Goal: Transaction & Acquisition: Purchase product/service

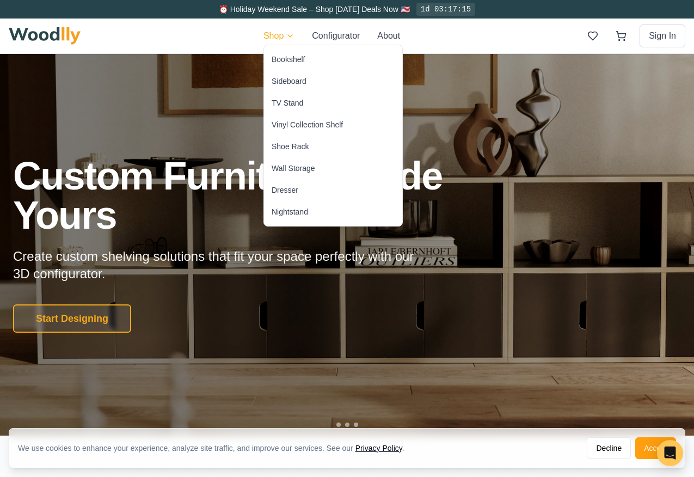
click at [291, 150] on div "Shoe Rack" at bounding box center [290, 146] width 37 height 11
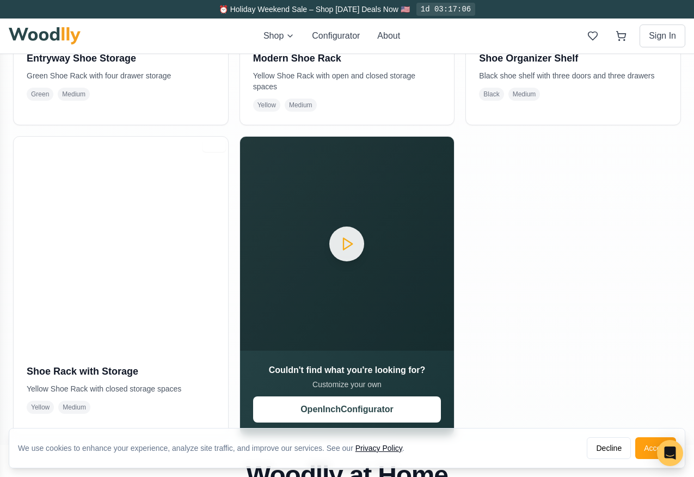
scroll to position [510, 0]
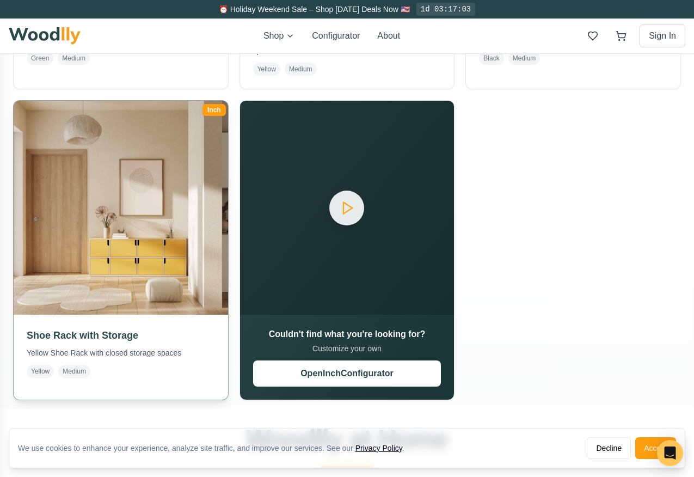
click at [173, 199] on img at bounding box center [120, 207] width 225 height 225
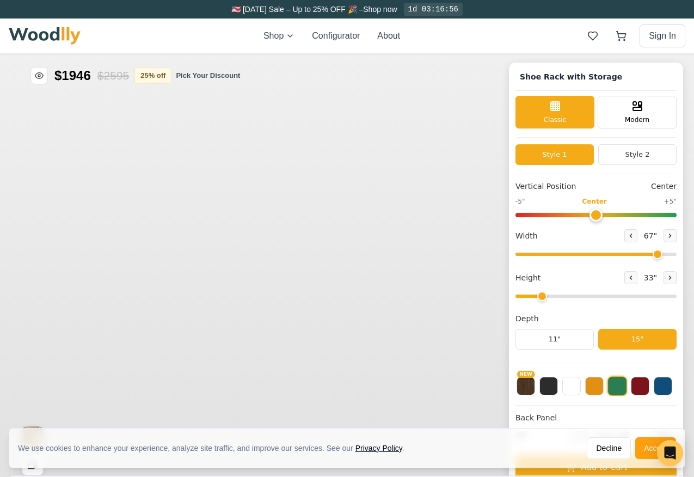
type input "67"
type input "2"
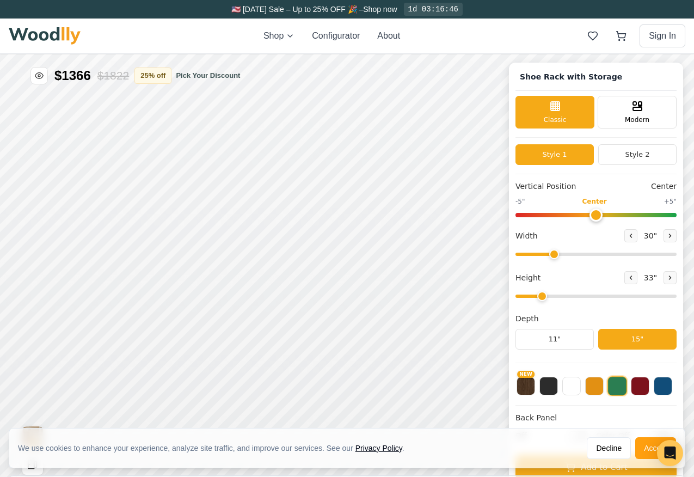
drag, startPoint x: 654, startPoint y: 255, endPoint x: 552, endPoint y: 259, distance: 101.9
type input "30"
click at [552, 256] on input "range" at bounding box center [596, 254] width 161 height 3
drag, startPoint x: 541, startPoint y: 298, endPoint x: 568, endPoint y: 298, distance: 27.2
type input "3"
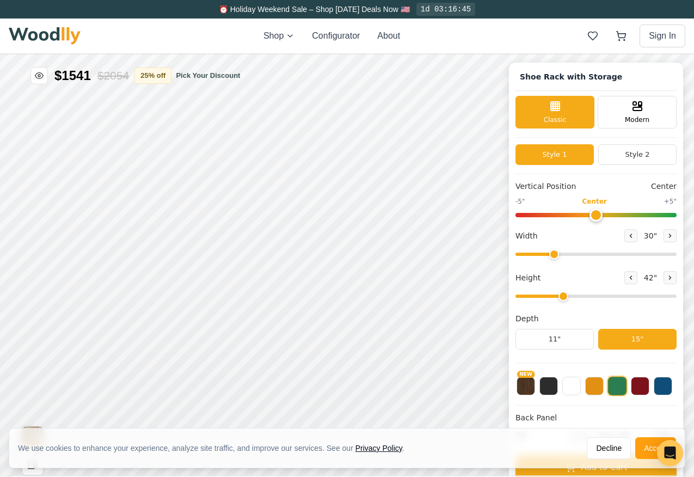
click at [568, 298] on input "range" at bounding box center [596, 296] width 161 height 3
click at [593, 385] on button at bounding box center [594, 385] width 19 height 19
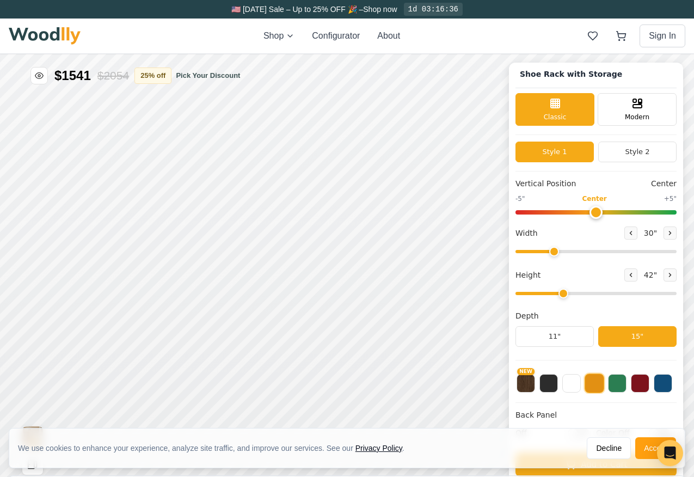
scroll to position [3, 0]
click at [327, 38] on button "Configurator" at bounding box center [336, 35] width 48 height 13
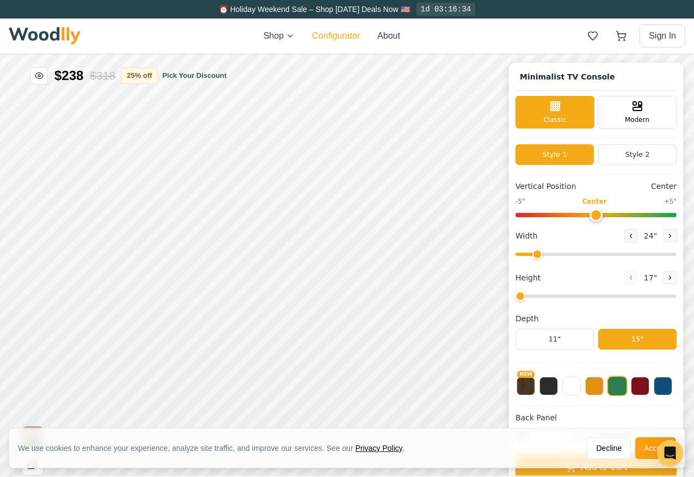
type input "63"
type input "2"
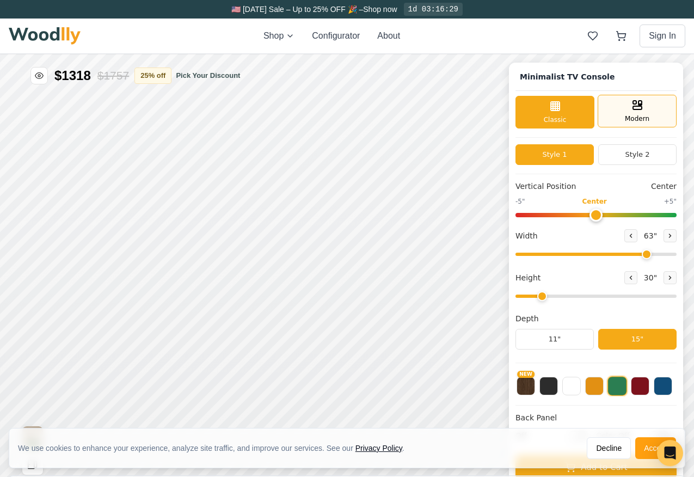
click at [621, 114] on div "Modern" at bounding box center [637, 111] width 79 height 33
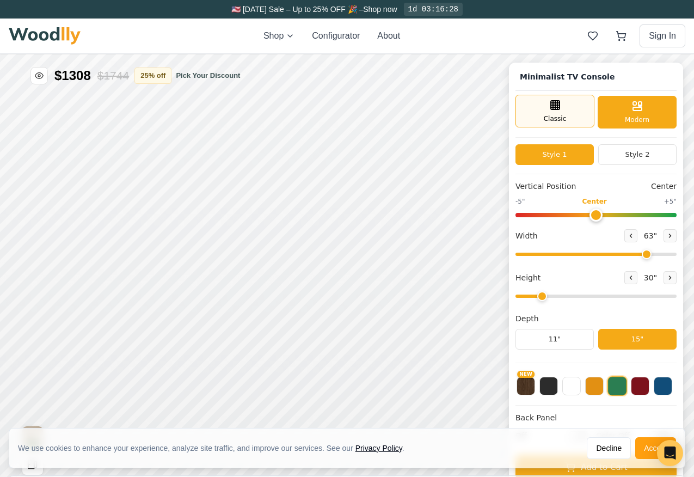
click at [555, 108] on icon at bounding box center [555, 105] width 13 height 13
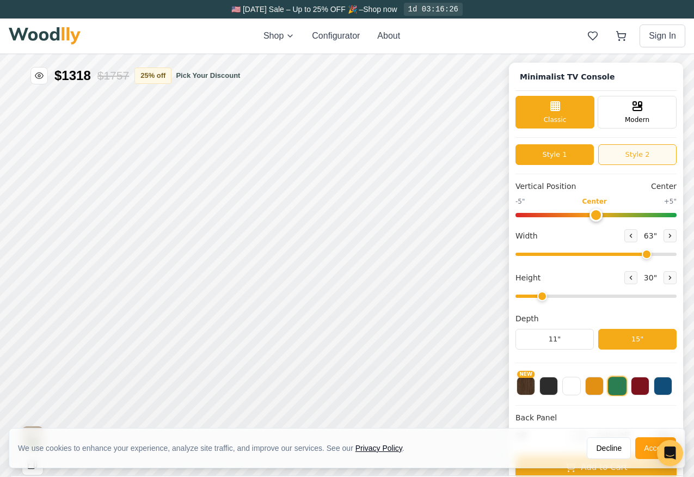
click at [617, 160] on button "Style 2" at bounding box center [637, 154] width 78 height 21
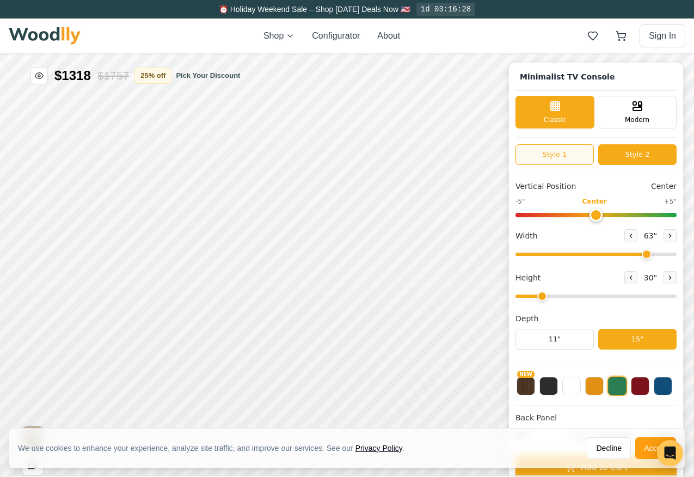
click at [561, 156] on button "Style 1" at bounding box center [555, 154] width 78 height 21
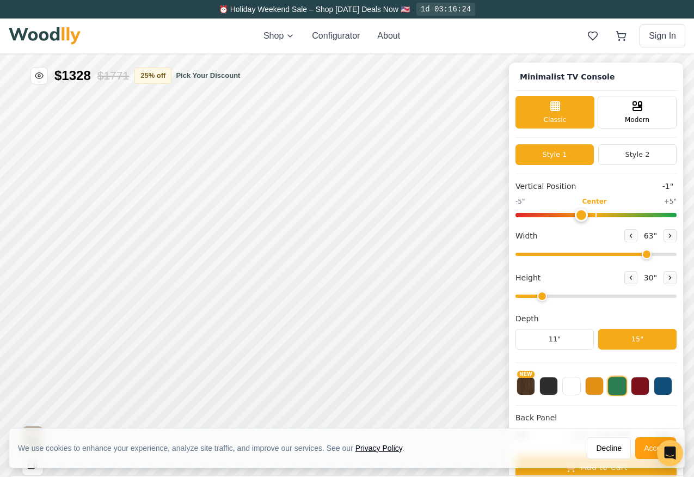
type input "0"
click at [595, 217] on input "range" at bounding box center [596, 215] width 161 height 4
drag, startPoint x: 642, startPoint y: 255, endPoint x: 574, endPoint y: 255, distance: 68.0
type input "38"
click at [574, 255] on input "range" at bounding box center [596, 254] width 161 height 3
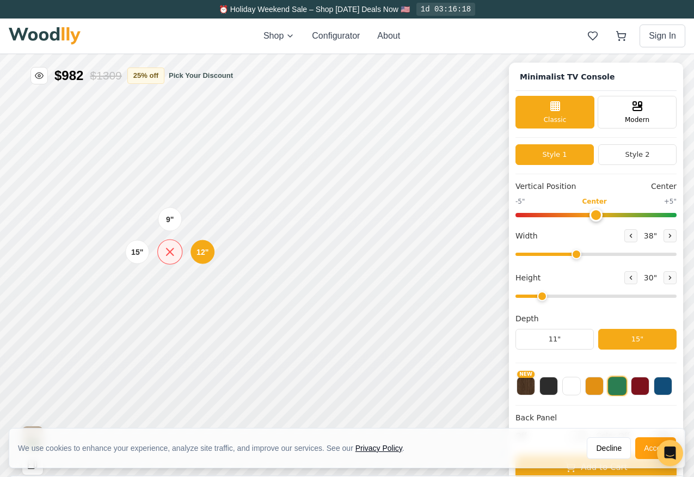
click at [169, 257] on icon at bounding box center [170, 252] width 14 height 14
drag, startPoint x: 542, startPoint y: 296, endPoint x: 580, endPoint y: 296, distance: 38.1
click at [580, 296] on input "range" at bounding box center [596, 296] width 161 height 3
drag, startPoint x: 580, startPoint y: 296, endPoint x: 571, endPoint y: 296, distance: 9.3
type input "3"
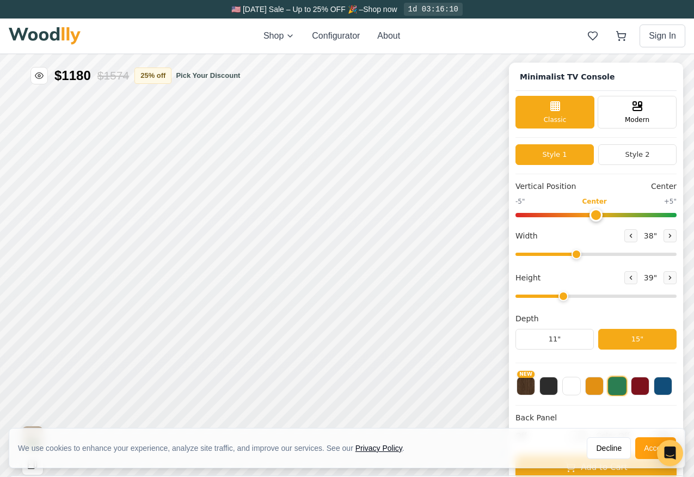
click at [571, 296] on input "range" at bounding box center [596, 296] width 161 height 3
drag, startPoint x: 576, startPoint y: 253, endPoint x: 608, endPoint y: 255, distance: 31.6
type input "50"
click at [608, 255] on input "range" at bounding box center [596, 254] width 161 height 3
click at [447, 261] on icon at bounding box center [449, 260] width 13 height 13
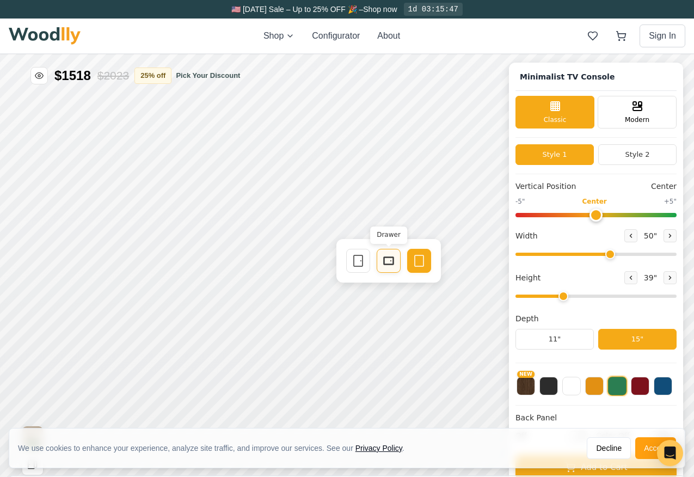
click at [391, 259] on icon at bounding box center [388, 260] width 13 height 13
click at [424, 262] on icon at bounding box center [419, 260] width 13 height 13
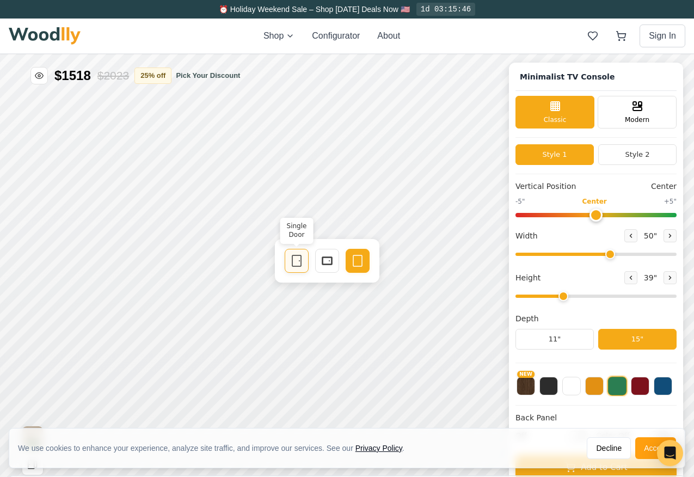
click at [304, 265] on div "Single Door" at bounding box center [297, 261] width 24 height 24
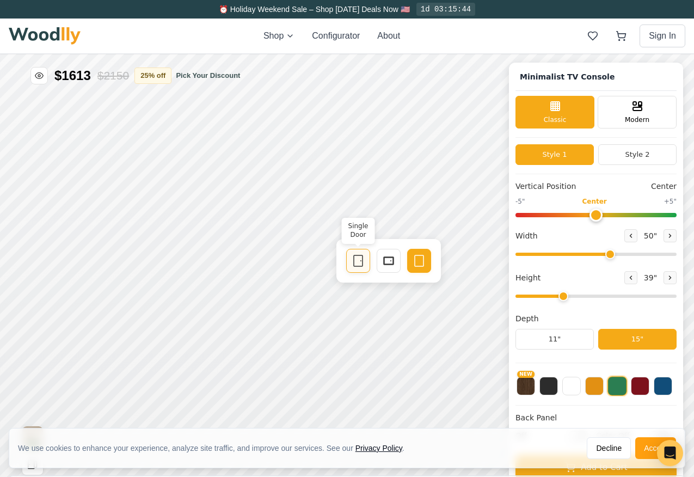
click at [354, 262] on icon at bounding box center [358, 260] width 13 height 13
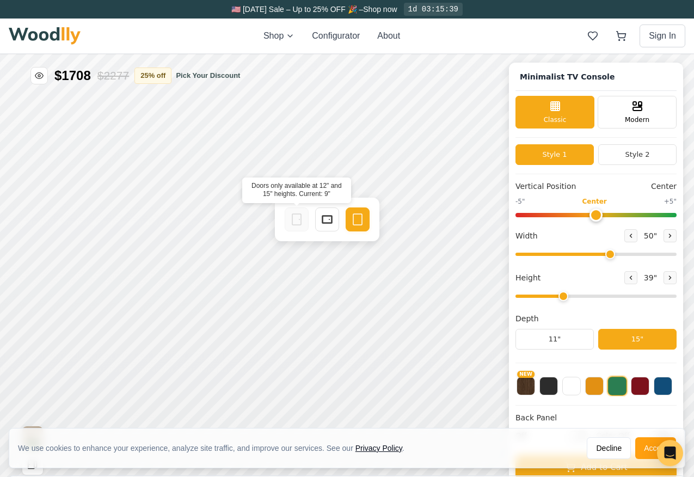
click at [303, 219] on icon at bounding box center [296, 219] width 13 height 13
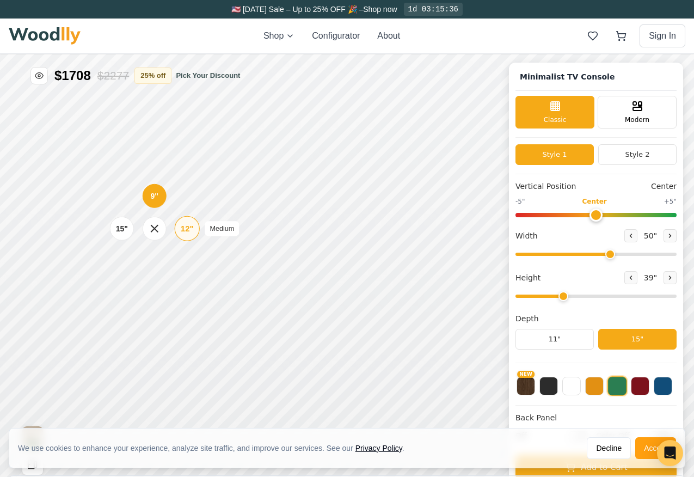
click at [185, 226] on div "12"" at bounding box center [187, 229] width 13 height 12
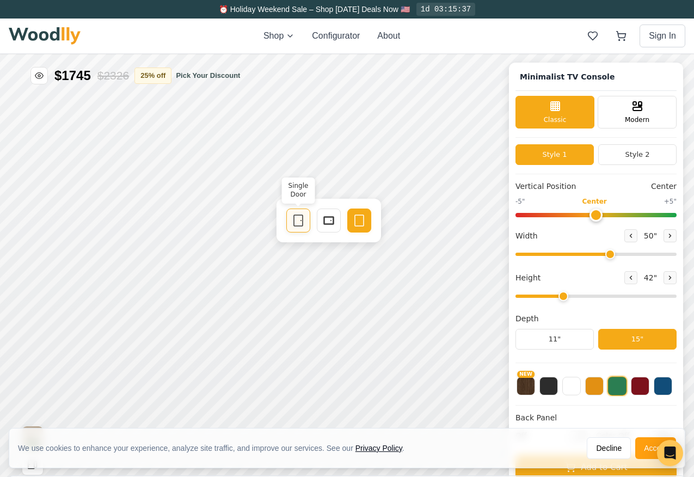
click at [300, 219] on icon at bounding box center [298, 220] width 13 height 13
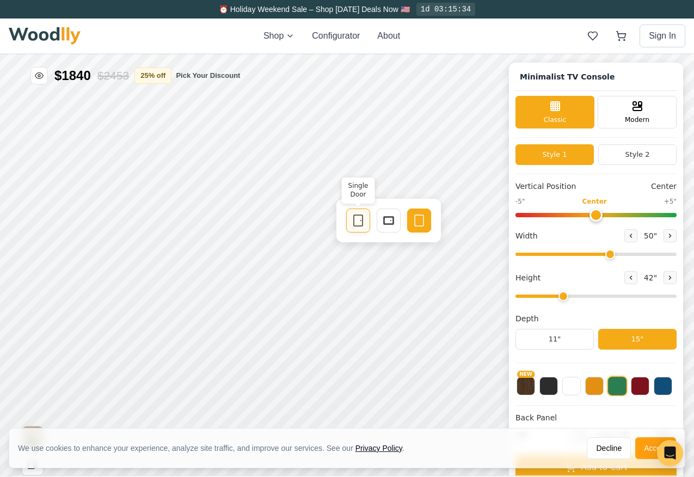
click at [354, 220] on icon at bounding box center [358, 220] width 13 height 13
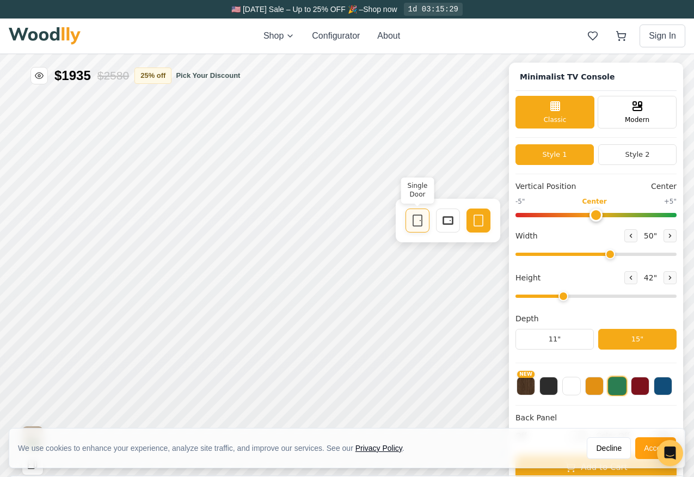
click at [412, 219] on icon at bounding box center [417, 220] width 13 height 13
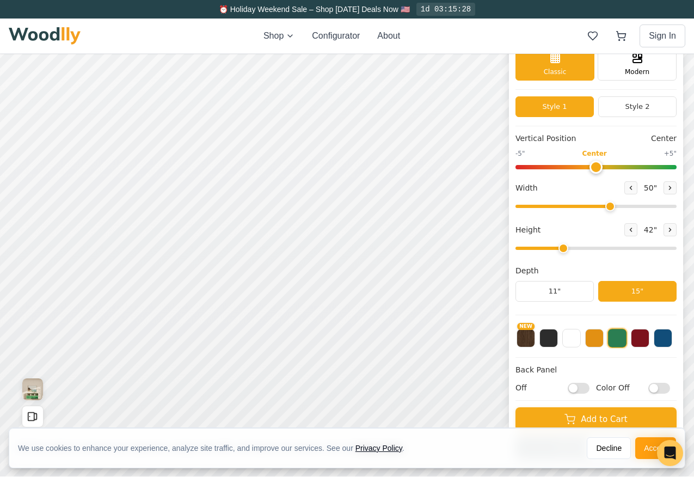
scroll to position [47, 0]
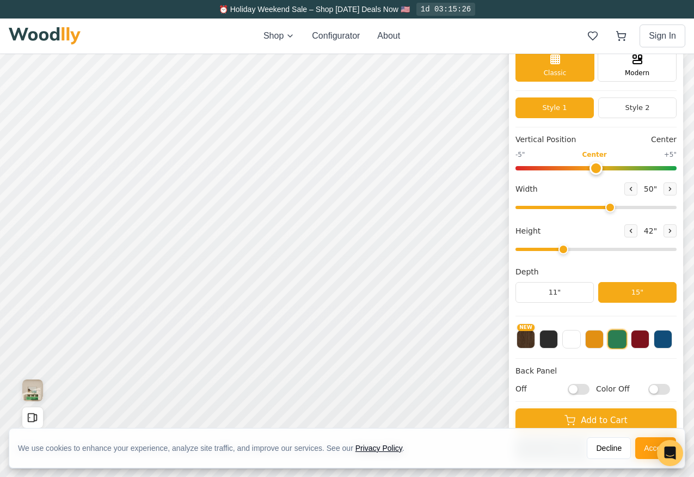
click at [577, 389] on input "Off" at bounding box center [579, 389] width 22 height 11
checkbox input "true"
click at [653, 390] on input "Color Off" at bounding box center [659, 389] width 22 height 11
click at [653, 390] on input "Color On" at bounding box center [659, 389] width 22 height 11
click at [653, 390] on input "Color Off" at bounding box center [659, 389] width 22 height 11
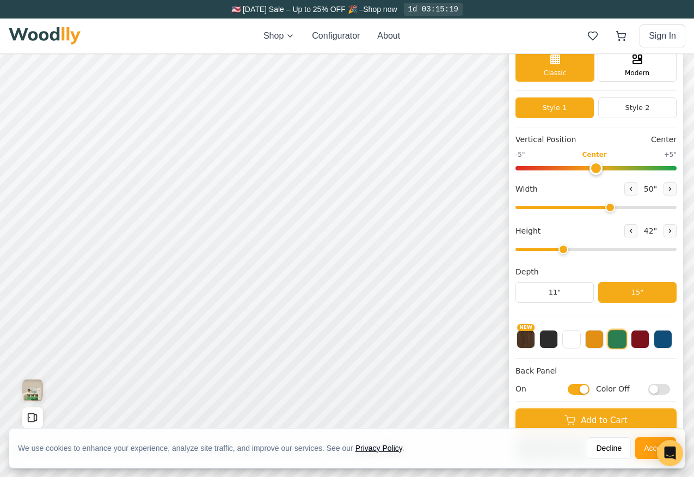
checkbox input "true"
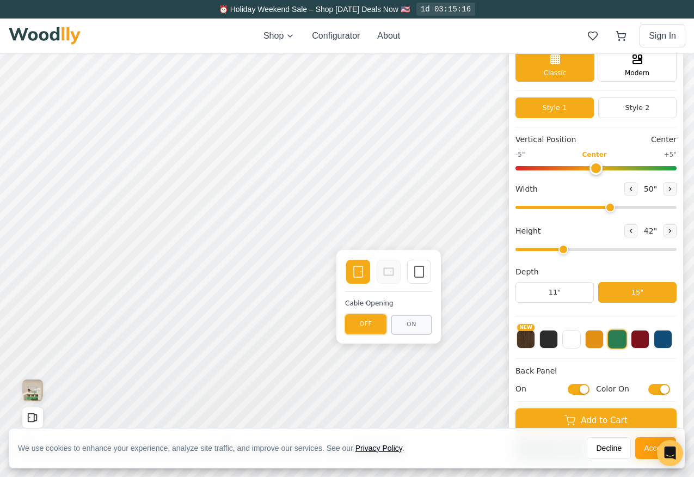
click at [366, 320] on button "OFF" at bounding box center [365, 324] width 41 height 20
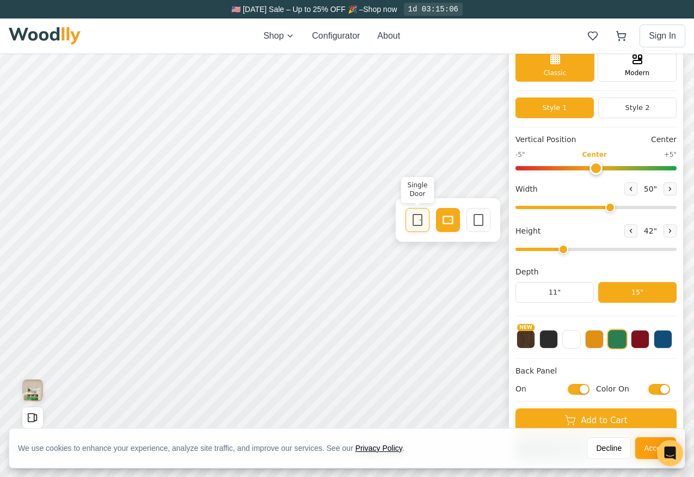
click at [416, 213] on div "Single Door" at bounding box center [418, 220] width 24 height 24
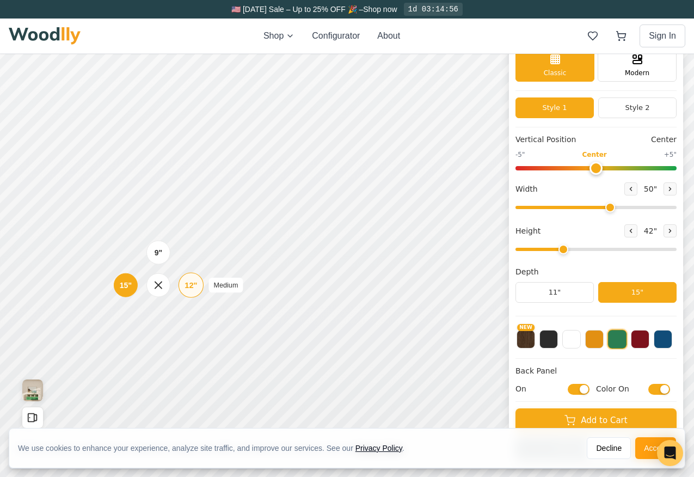
click at [188, 286] on div "12"" at bounding box center [191, 285] width 13 height 12
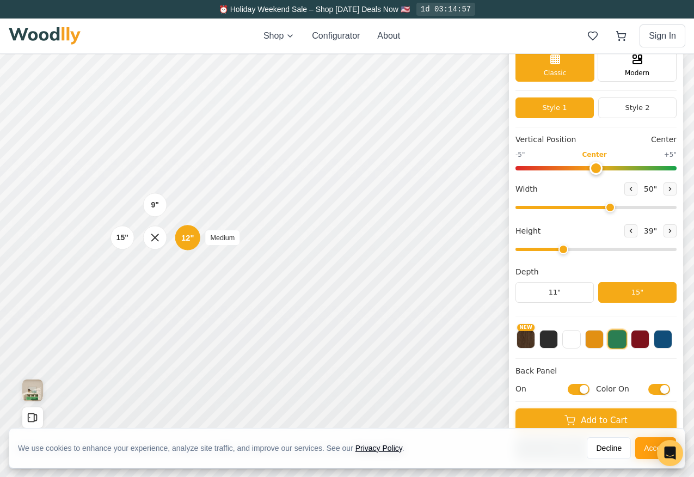
click at [187, 240] on div "12"" at bounding box center [187, 237] width 13 height 12
click at [158, 188] on icon at bounding box center [155, 188] width 14 height 14
click at [599, 341] on button at bounding box center [594, 338] width 19 height 19
drag, startPoint x: 611, startPoint y: 209, endPoint x: 590, endPoint y: 210, distance: 21.8
type input "43"
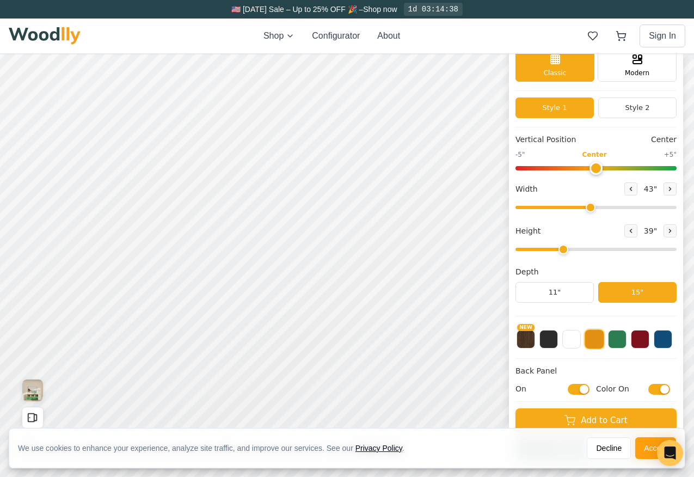
click at [590, 209] on input "range" at bounding box center [596, 207] width 161 height 3
click at [624, 112] on button "Style 2" at bounding box center [637, 107] width 78 height 21
click at [572, 112] on button "Style 1" at bounding box center [555, 107] width 78 height 21
click at [642, 67] on span "Modern" at bounding box center [637, 72] width 24 height 10
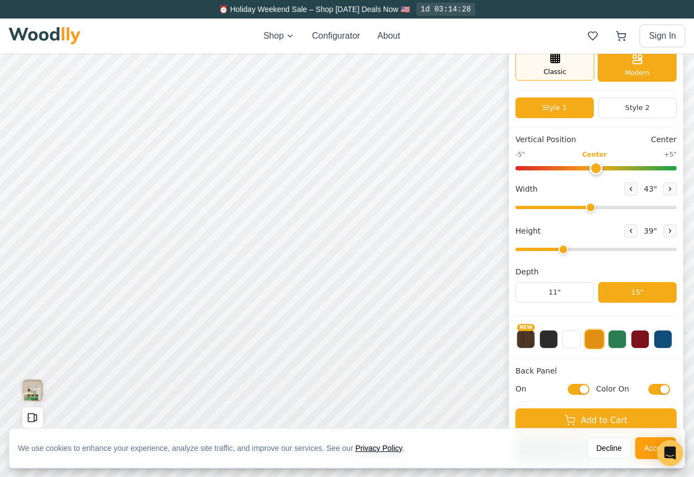
click at [569, 69] on div "Classic" at bounding box center [555, 64] width 79 height 33
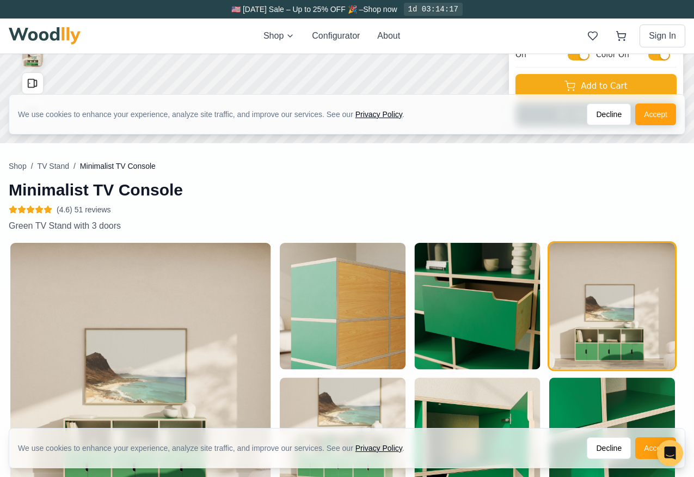
scroll to position [382, 0]
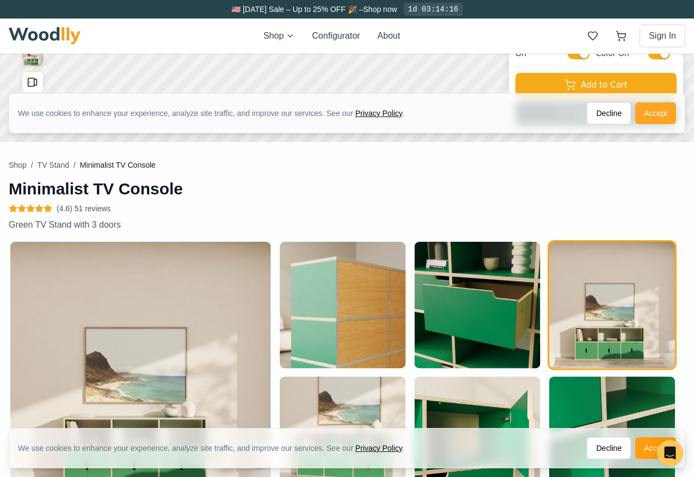
click at [665, 112] on button "Accept" at bounding box center [655, 113] width 41 height 22
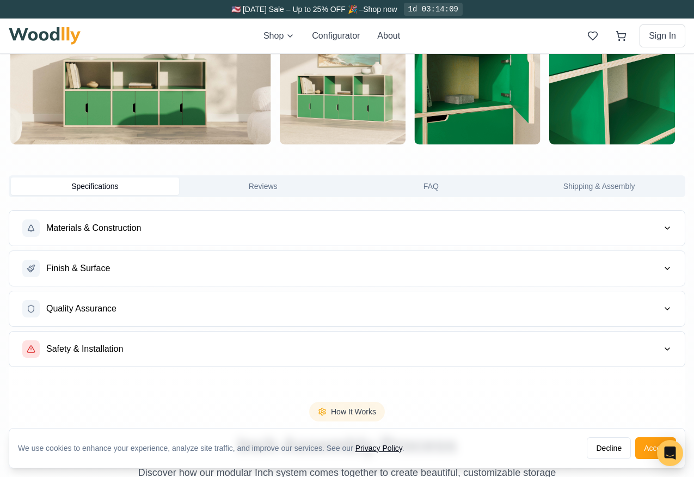
scroll to position [741, 0]
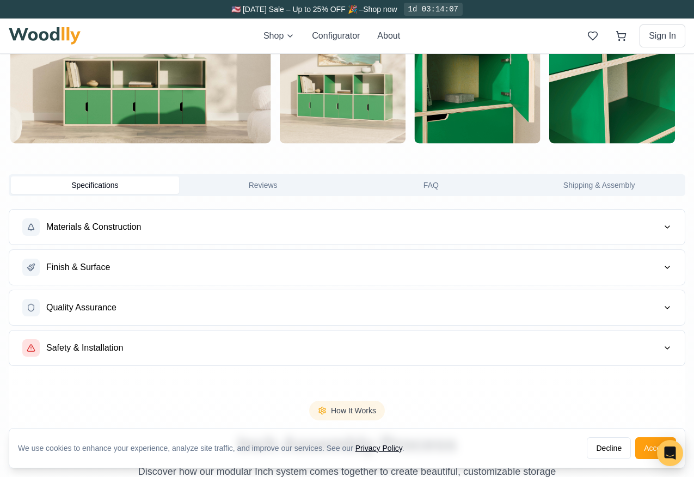
click at [305, 217] on button "Materials & Construction" at bounding box center [347, 227] width 676 height 35
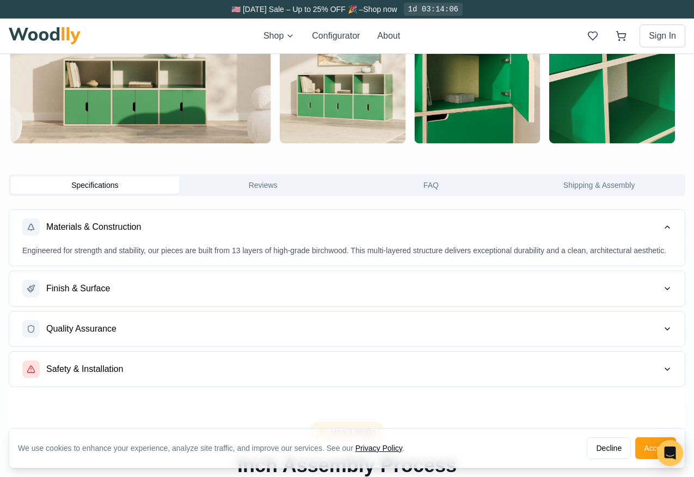
click at [279, 274] on button "Finish & Surface" at bounding box center [347, 288] width 676 height 35
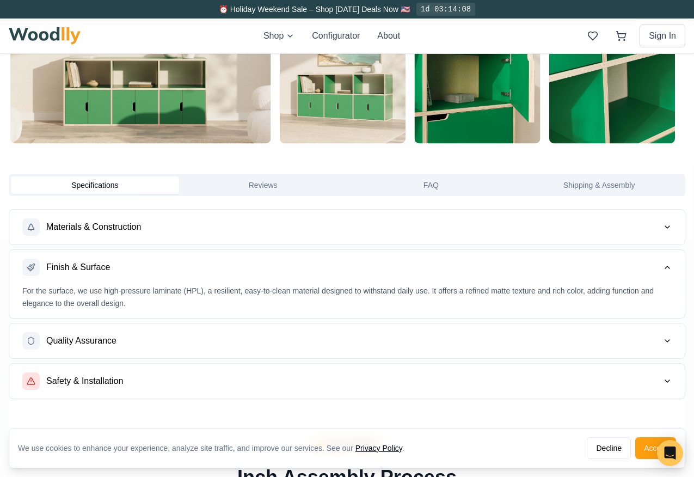
click at [263, 341] on button "Quality Assurance" at bounding box center [347, 340] width 676 height 35
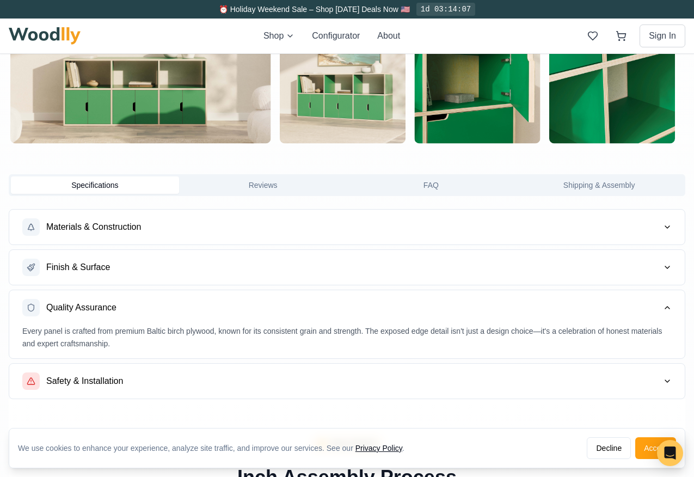
click at [253, 381] on button "Safety & Installation" at bounding box center [347, 381] width 676 height 35
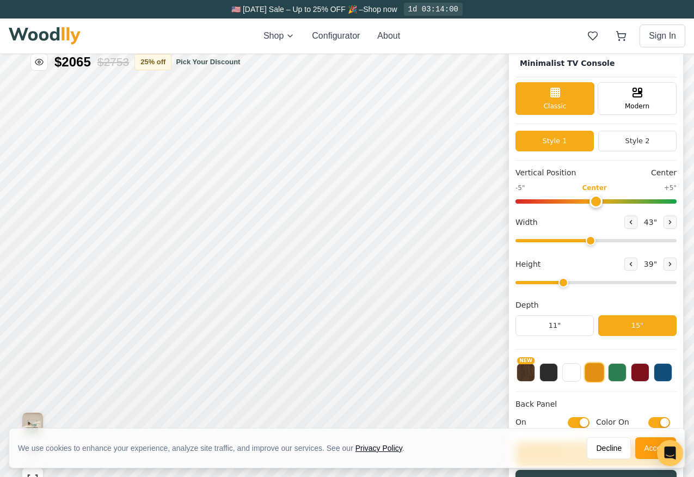
scroll to position [0, 0]
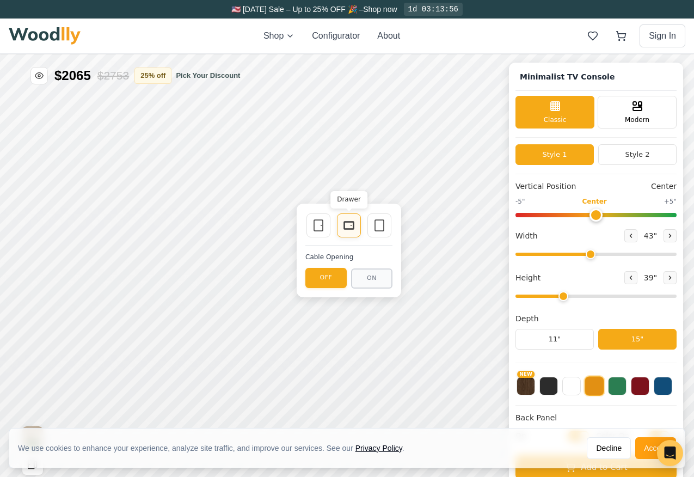
click at [349, 227] on icon at bounding box center [348, 225] width 13 height 13
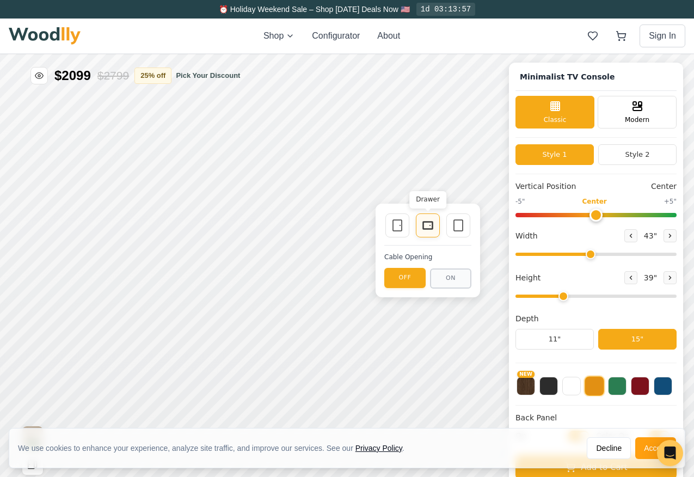
click at [425, 224] on icon at bounding box center [427, 225] width 13 height 13
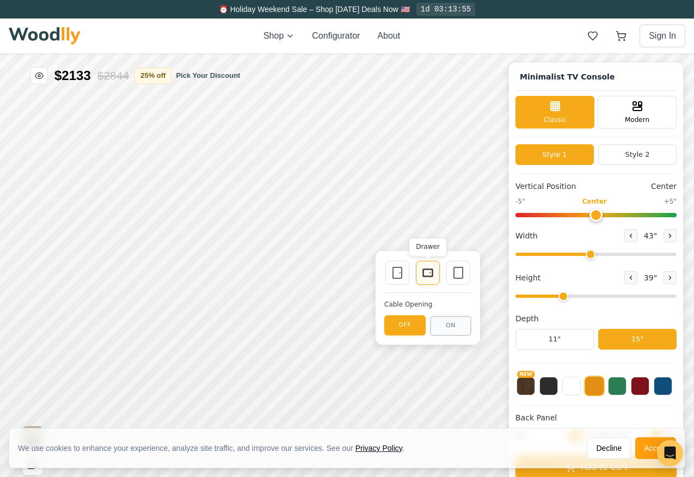
click at [421, 276] on icon at bounding box center [427, 272] width 13 height 13
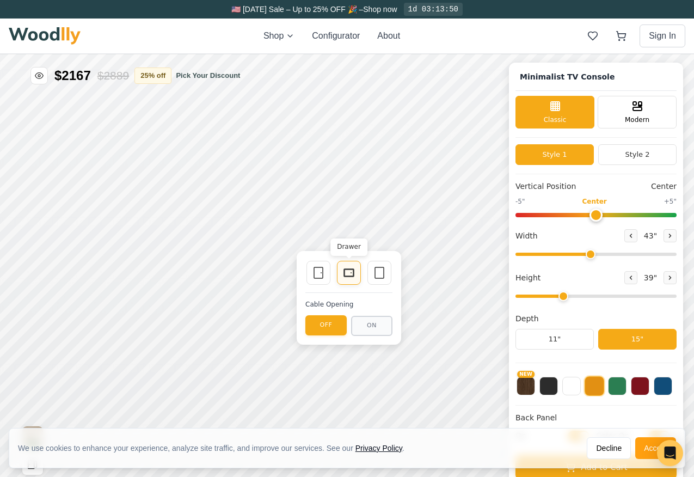
click at [338, 269] on div "Drawer" at bounding box center [349, 273] width 24 height 24
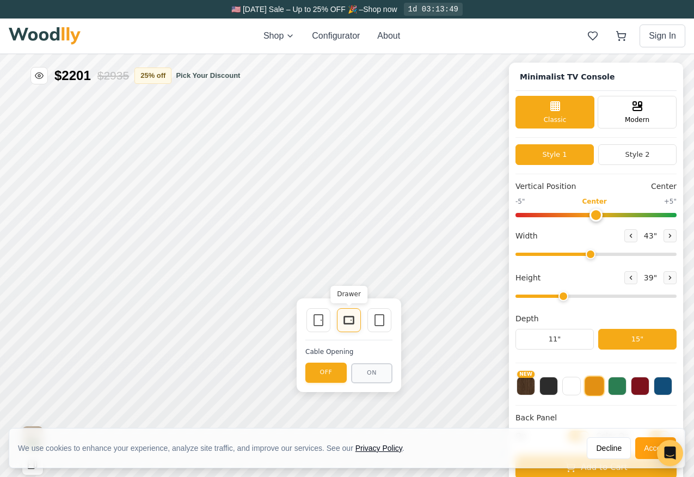
click at [351, 314] on icon at bounding box center [348, 320] width 13 height 13
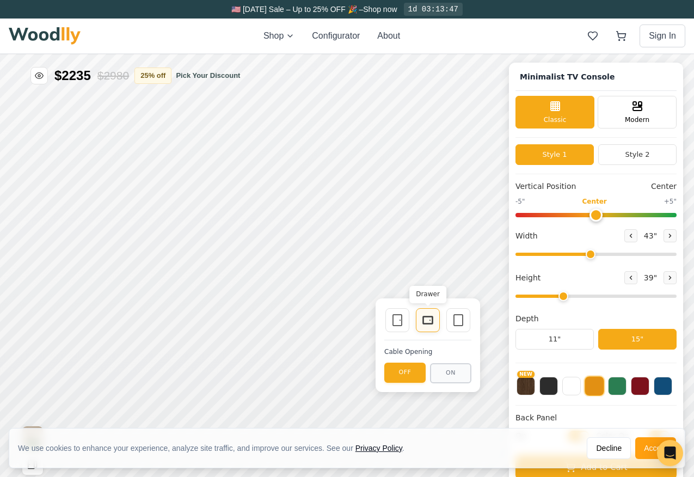
click at [423, 322] on rect at bounding box center [428, 320] width 10 height 8
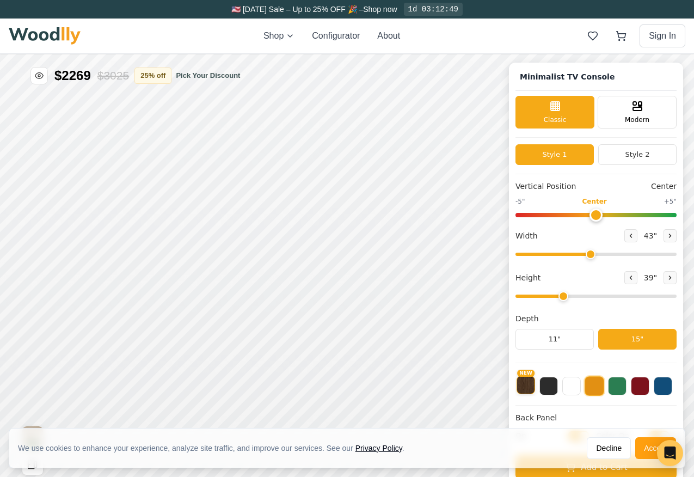
click at [521, 390] on button "NEW" at bounding box center [526, 385] width 19 height 19
click at [549, 390] on button at bounding box center [548, 385] width 19 height 19
click at [578, 389] on button at bounding box center [571, 385] width 19 height 19
click at [596, 389] on button at bounding box center [594, 385] width 19 height 19
click at [621, 388] on button at bounding box center [617, 385] width 19 height 19
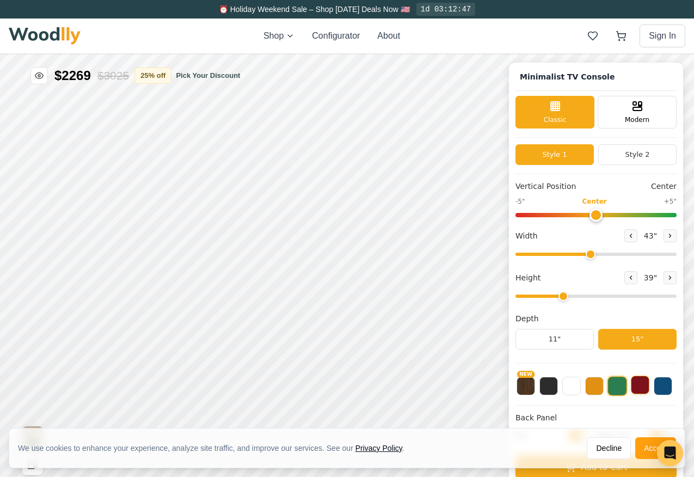
click at [643, 388] on button at bounding box center [640, 385] width 19 height 19
click at [662, 388] on button at bounding box center [663, 385] width 19 height 19
click at [592, 388] on button at bounding box center [594, 385] width 19 height 19
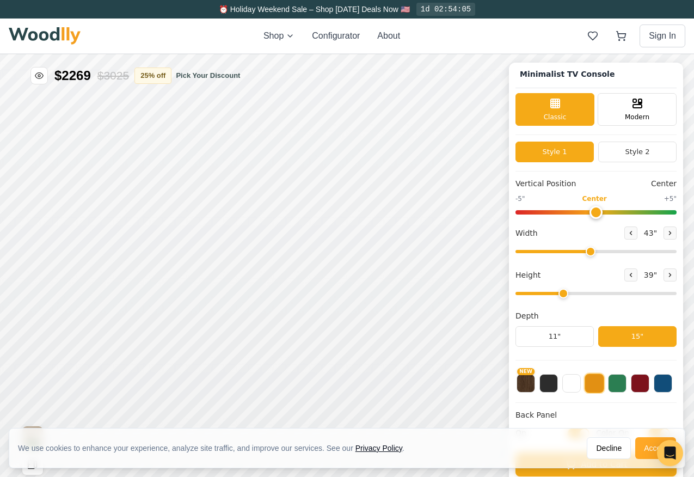
click at [646, 445] on button "Accept" at bounding box center [655, 448] width 41 height 22
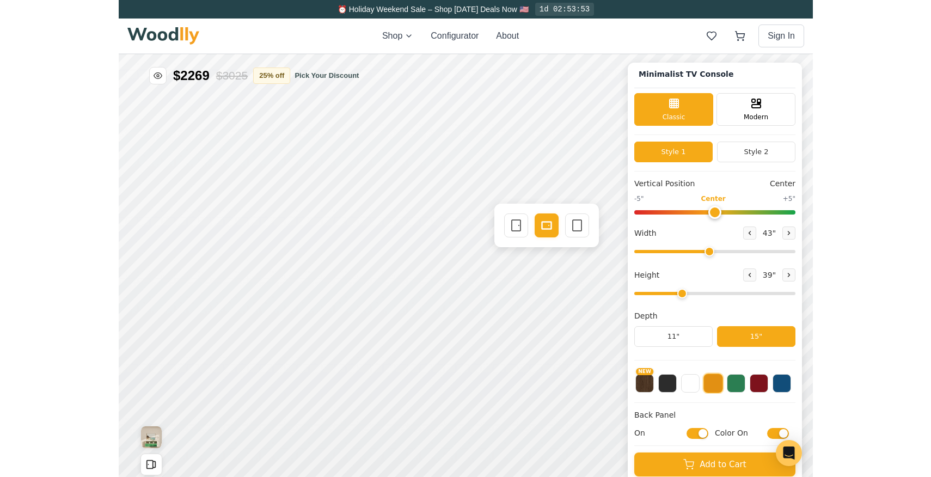
scroll to position [1, 0]
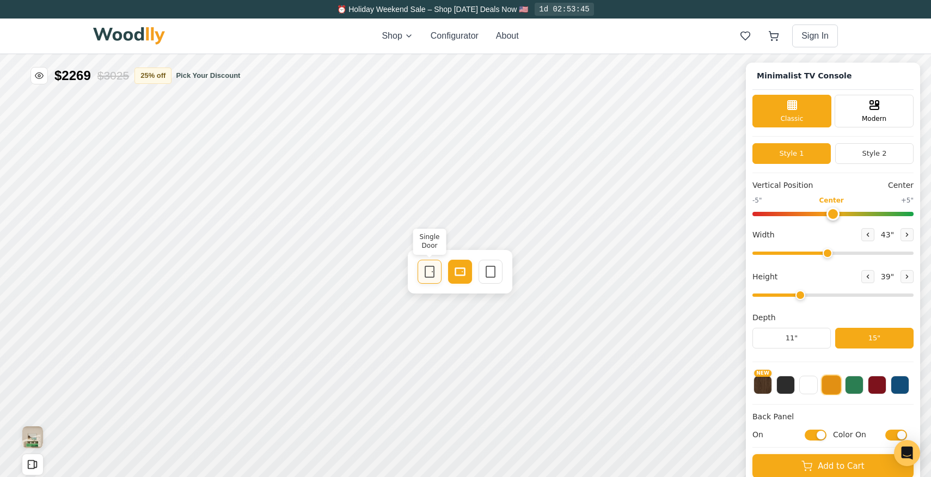
click at [430, 271] on icon at bounding box center [429, 271] width 13 height 13
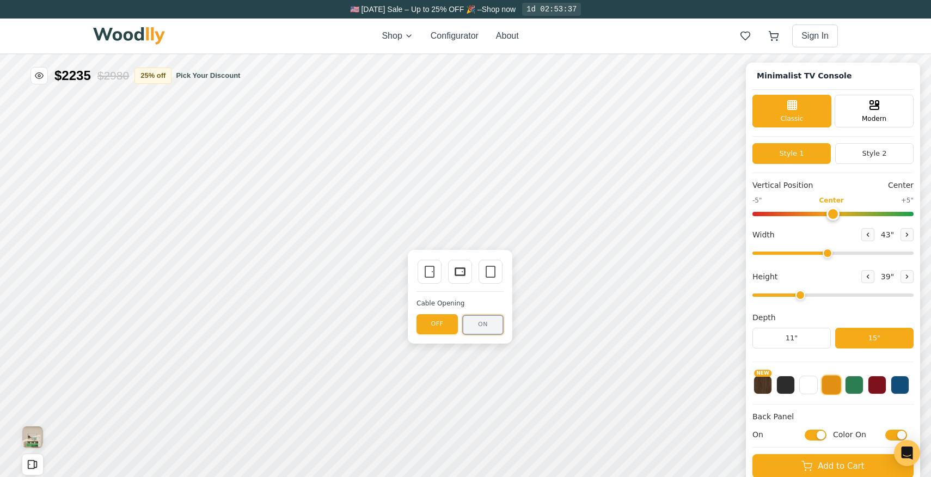
click at [484, 331] on button "ON" at bounding box center [482, 325] width 41 height 20
click at [453, 269] on icon at bounding box center [459, 271] width 13 height 13
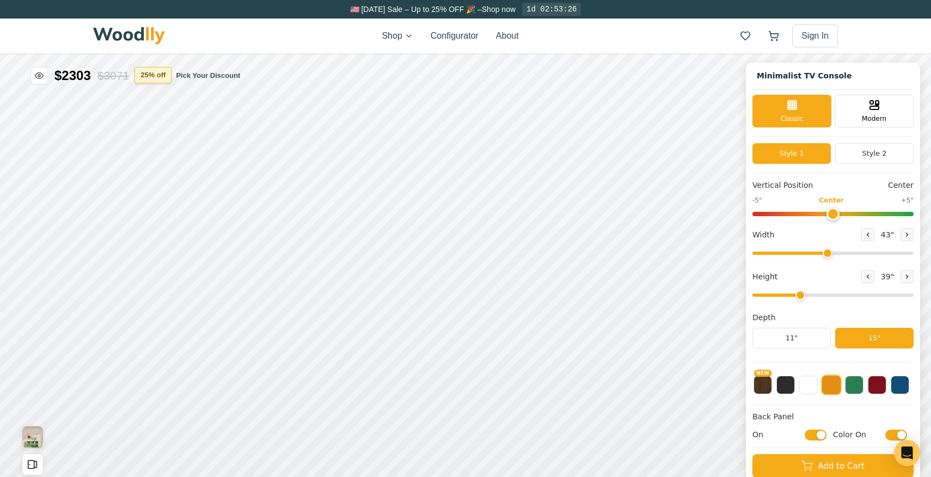
click at [163, 71] on button "25 % off" at bounding box center [152, 75] width 37 height 16
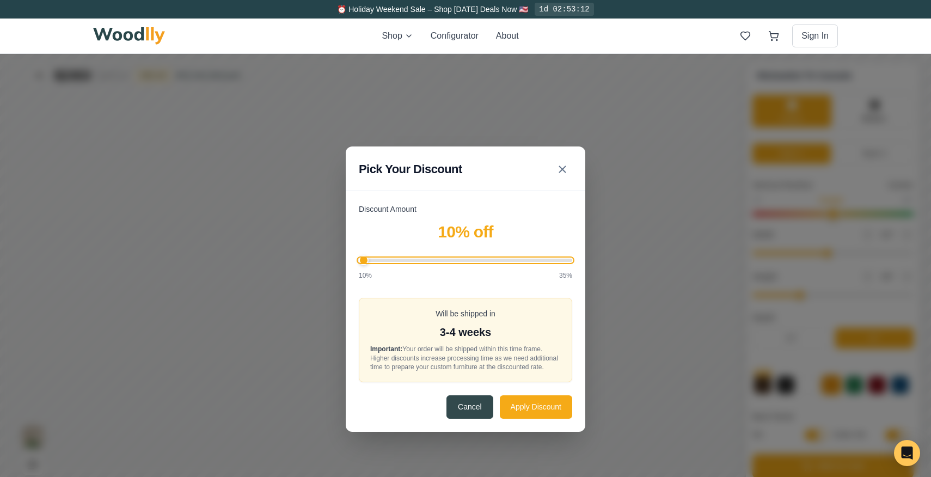
drag, startPoint x: 486, startPoint y: 256, endPoint x: 362, endPoint y: 264, distance: 123.8
type input "10"
click at [362, 262] on input "Discount Amount" at bounding box center [465, 260] width 213 height 3
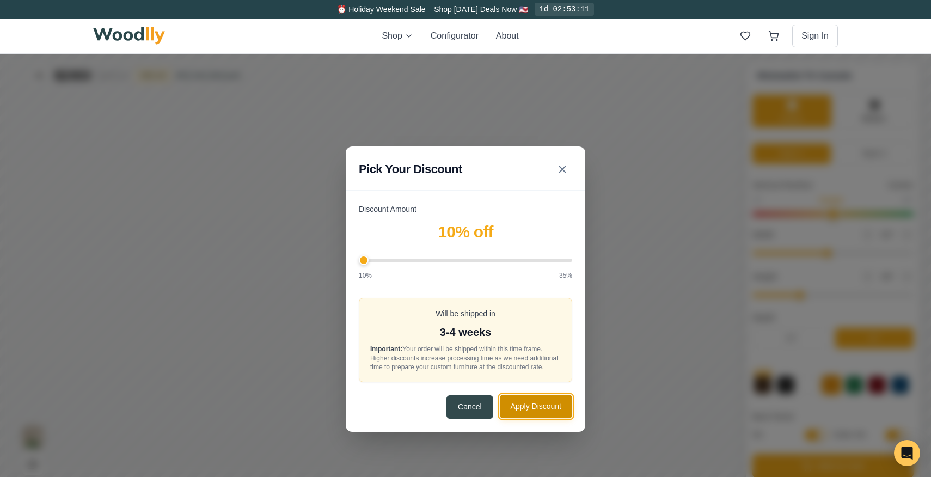
click at [541, 413] on button "Apply Discount" at bounding box center [536, 406] width 72 height 23
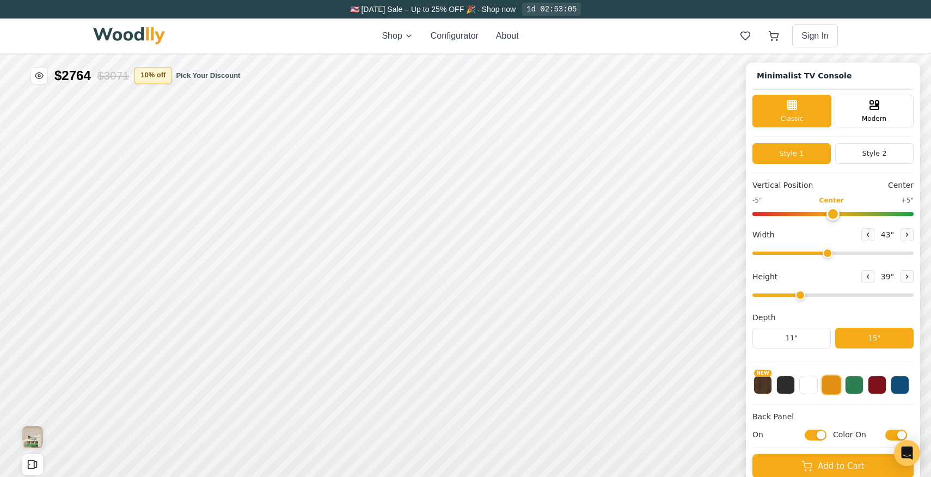
click at [157, 72] on button "10 % off" at bounding box center [152, 75] width 37 height 16
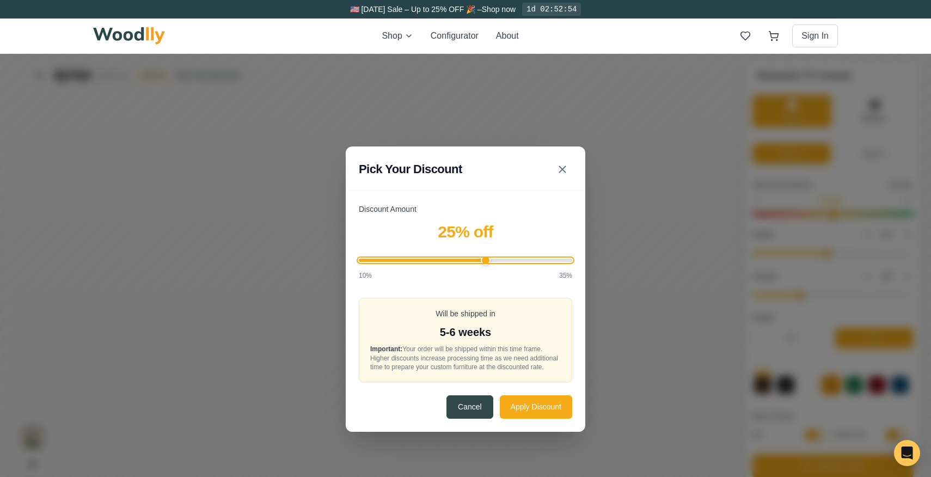
drag, startPoint x: 363, startPoint y: 255, endPoint x: 484, endPoint y: 253, distance: 120.9
type input "25"
click at [484, 259] on input "Discount Amount" at bounding box center [465, 260] width 213 height 3
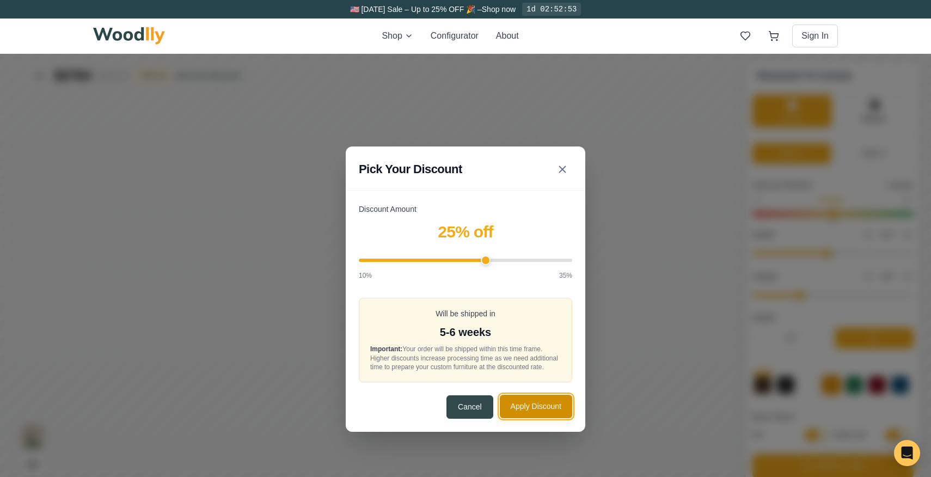
click at [542, 418] on button "Apply Discount" at bounding box center [536, 406] width 72 height 23
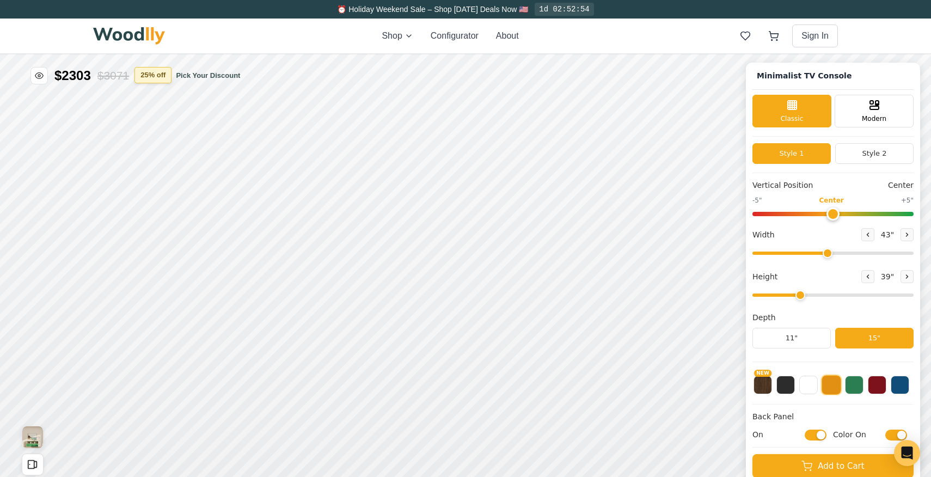
click at [159, 81] on button "25 % off" at bounding box center [152, 75] width 37 height 16
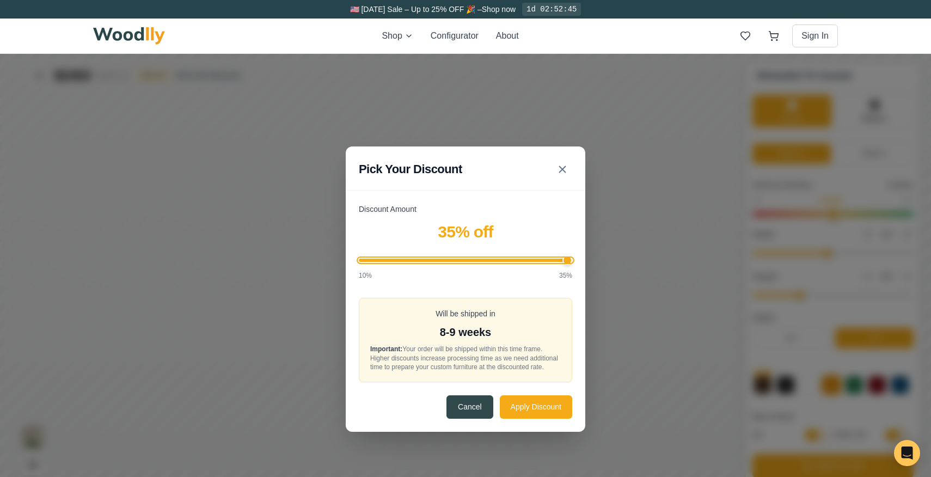
drag, startPoint x: 485, startPoint y: 256, endPoint x: 581, endPoint y: 250, distance: 96.5
type input "35"
click at [572, 259] on input "Discount Amount" at bounding box center [465, 260] width 213 height 3
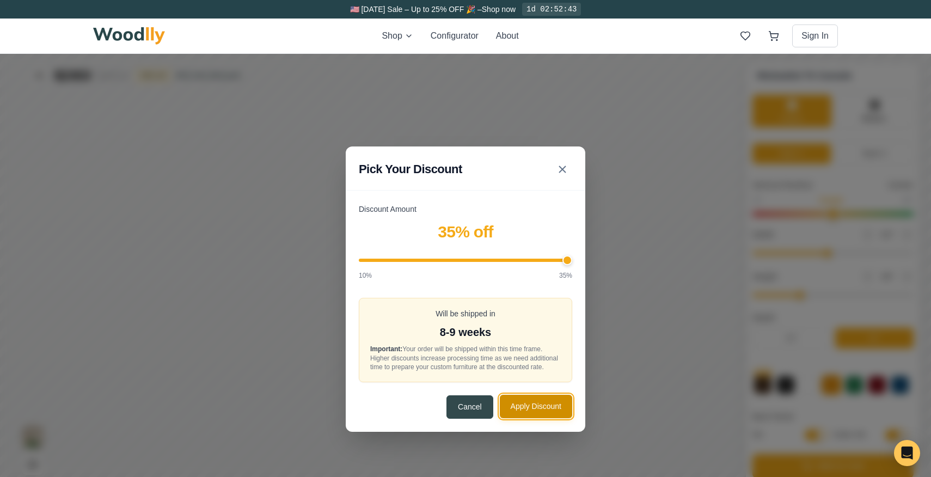
click at [528, 413] on button "Apply Discount" at bounding box center [536, 406] width 72 height 23
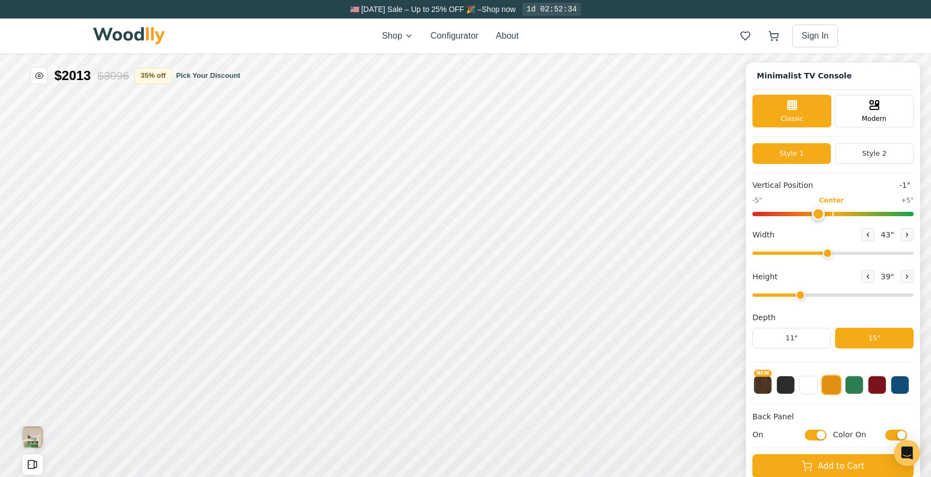
type input "0"
click at [694, 216] on input "range" at bounding box center [832, 214] width 161 height 4
type input "44"
click at [694, 254] on input "range" at bounding box center [832, 253] width 161 height 3
type input "3"
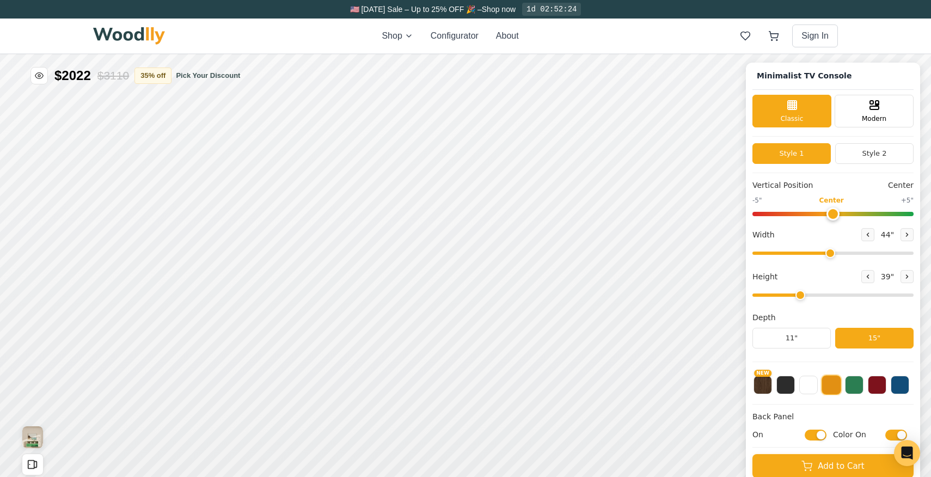
drag, startPoint x: 801, startPoint y: 298, endPoint x: 808, endPoint y: 296, distance: 7.4
click at [694, 296] on input "range" at bounding box center [832, 294] width 161 height 3
click at [228, 224] on div "15"" at bounding box center [231, 224] width 13 height 12
click at [234, 294] on div "15"" at bounding box center [235, 290] width 13 height 12
click at [242, 355] on div "15"" at bounding box center [238, 353] width 13 height 12
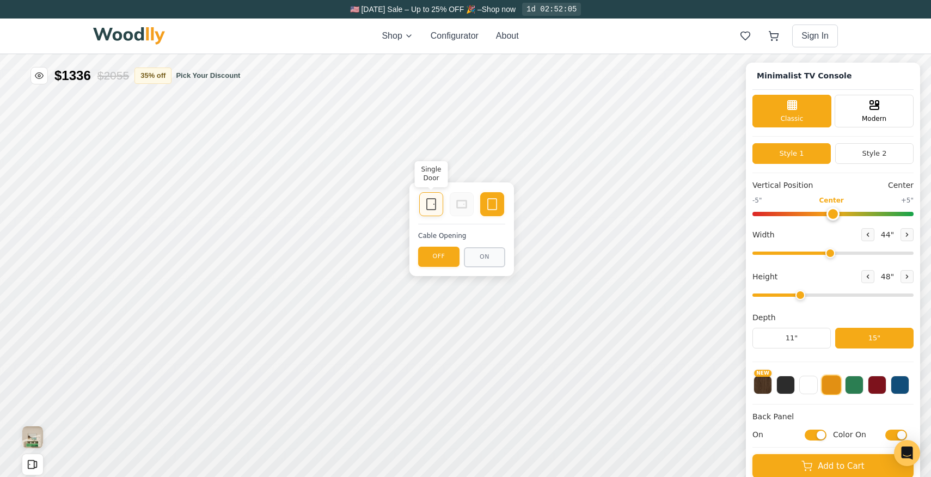
click at [431, 204] on icon at bounding box center [431, 204] width 13 height 13
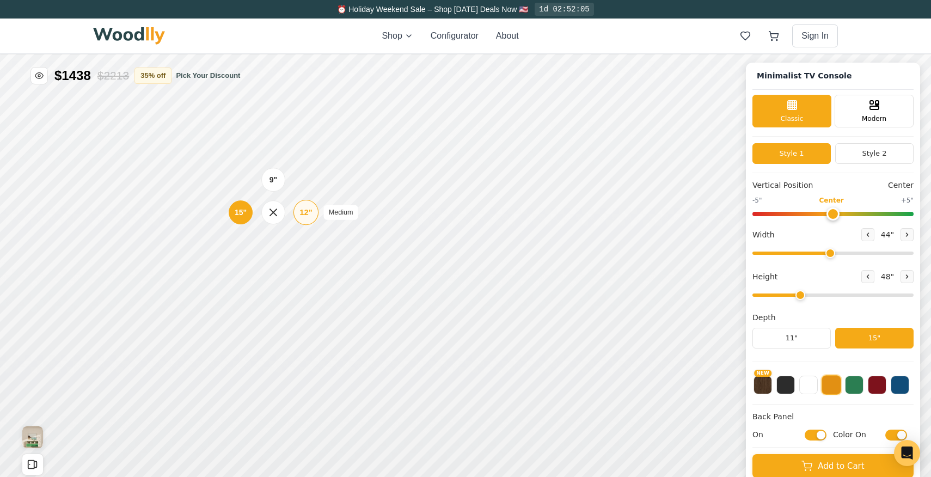
click at [304, 213] on div "12"" at bounding box center [305, 212] width 13 height 12
click at [302, 281] on div "12"" at bounding box center [303, 275] width 13 height 12
click at [304, 338] on div "12"" at bounding box center [301, 341] width 13 height 12
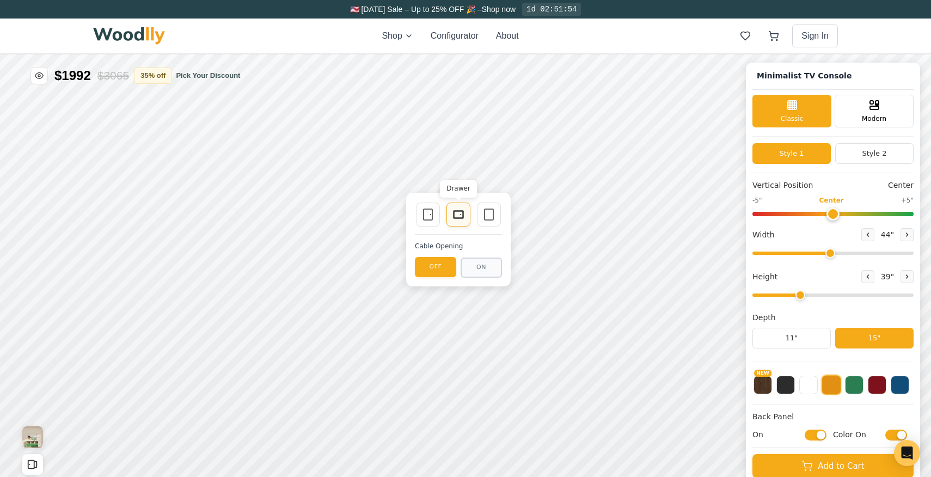
click at [461, 212] on icon at bounding box center [458, 214] width 13 height 13
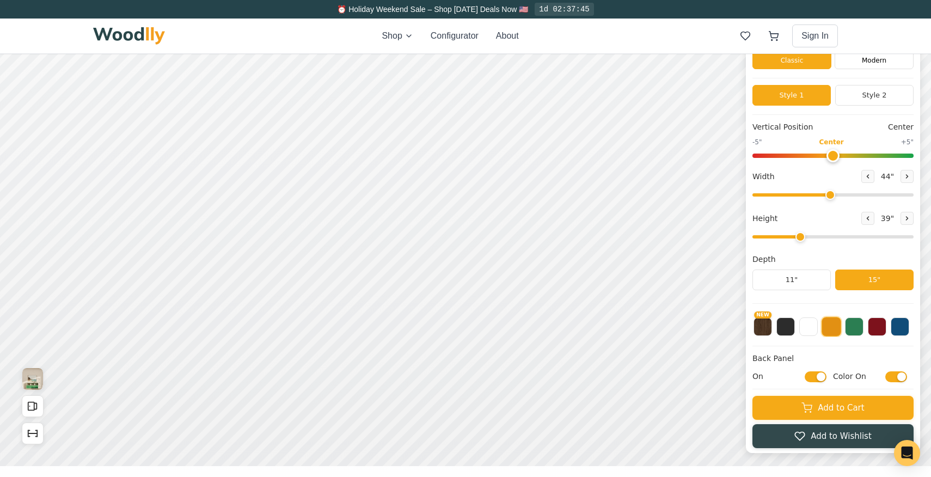
scroll to position [0, 0]
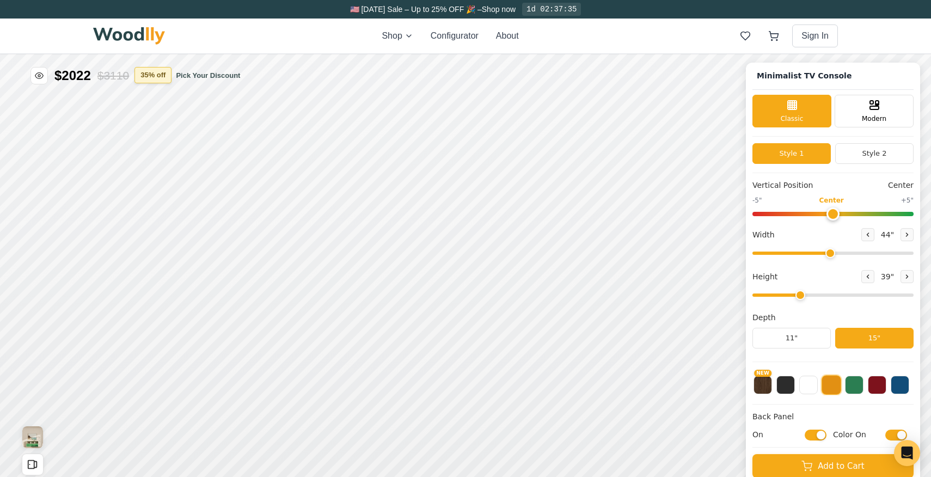
click at [167, 77] on button "35 % off" at bounding box center [152, 75] width 37 height 16
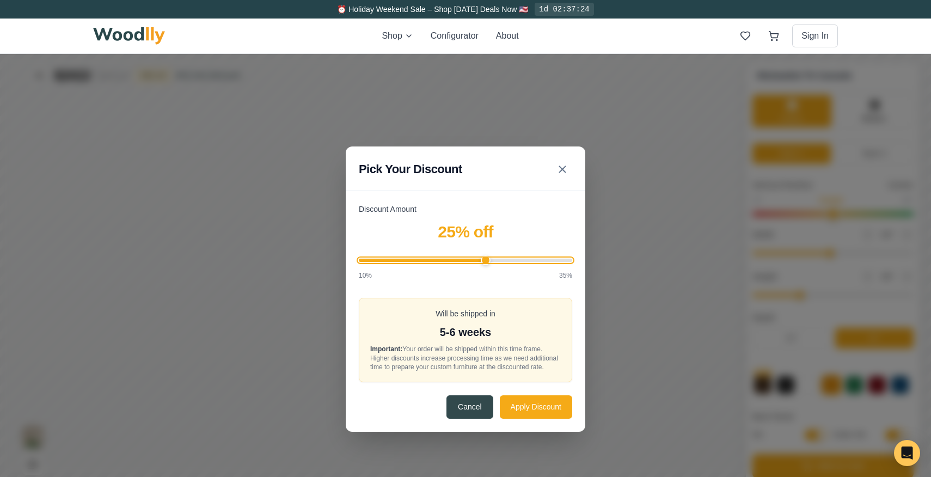
drag, startPoint x: 561, startPoint y: 259, endPoint x: 485, endPoint y: 261, distance: 76.2
type input "25"
click at [485, 261] on input "Discount Amount" at bounding box center [465, 260] width 213 height 3
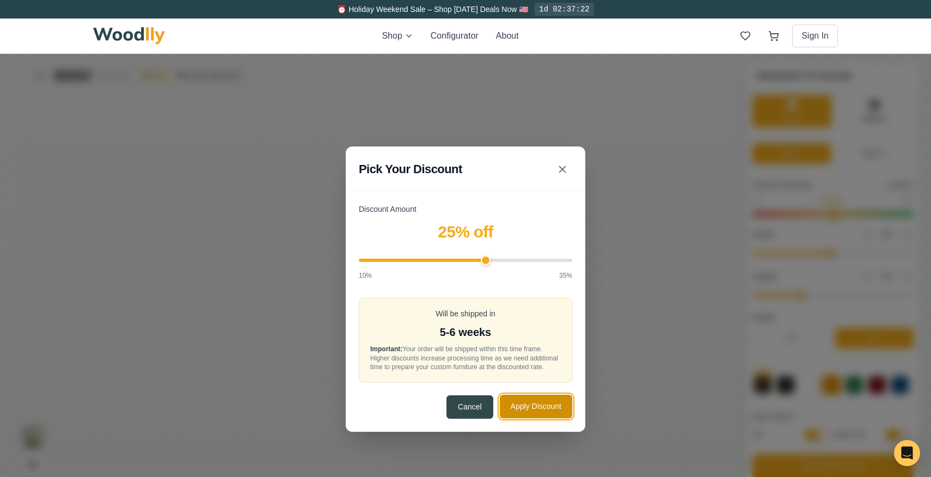
click at [528, 411] on button "Apply Discount" at bounding box center [536, 406] width 72 height 23
